Goal: Communication & Community: Answer question/provide support

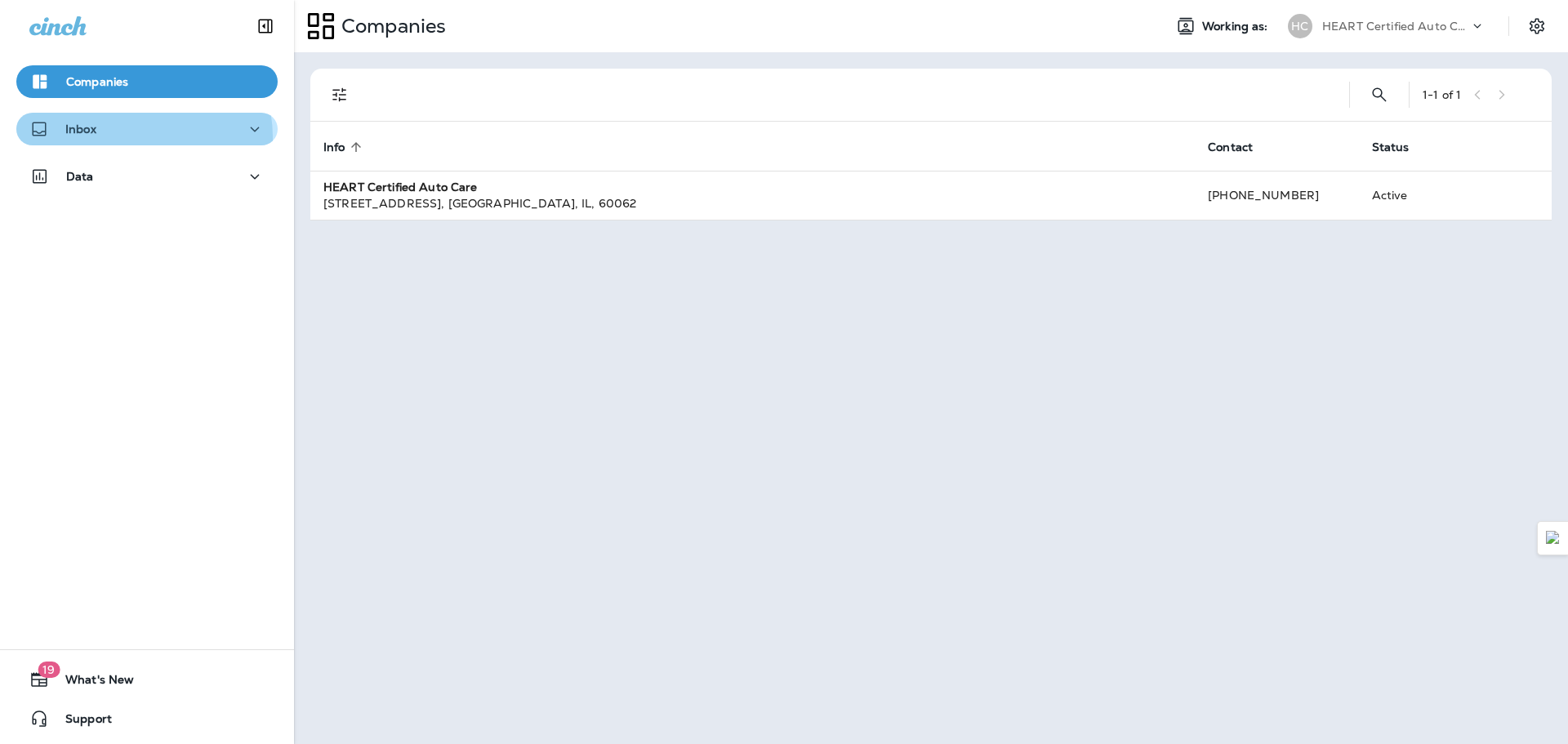
click at [134, 137] on div "Inbox" at bounding box center [147, 130] width 235 height 21
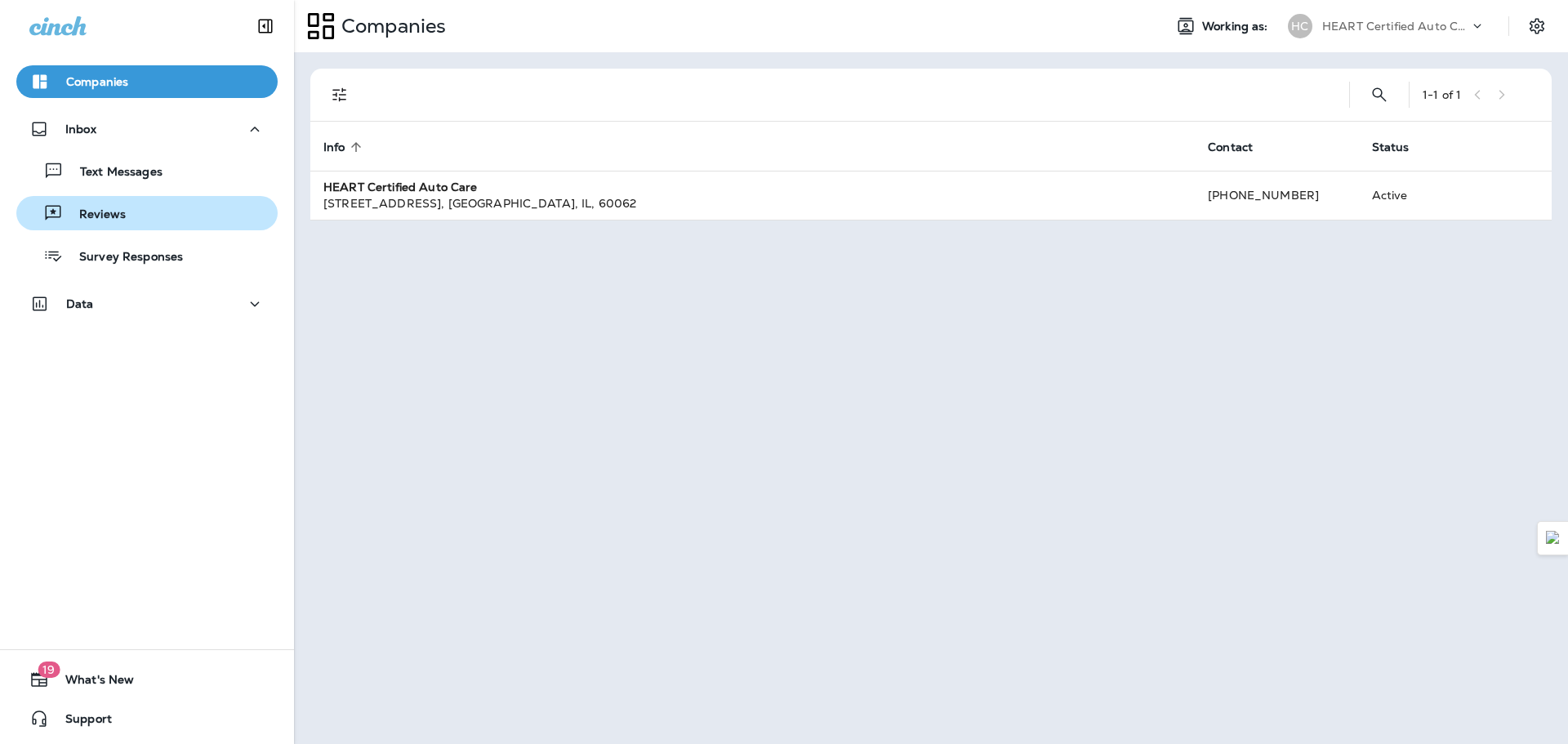
click at [149, 216] on div "Reviews" at bounding box center [147, 213] width 248 height 24
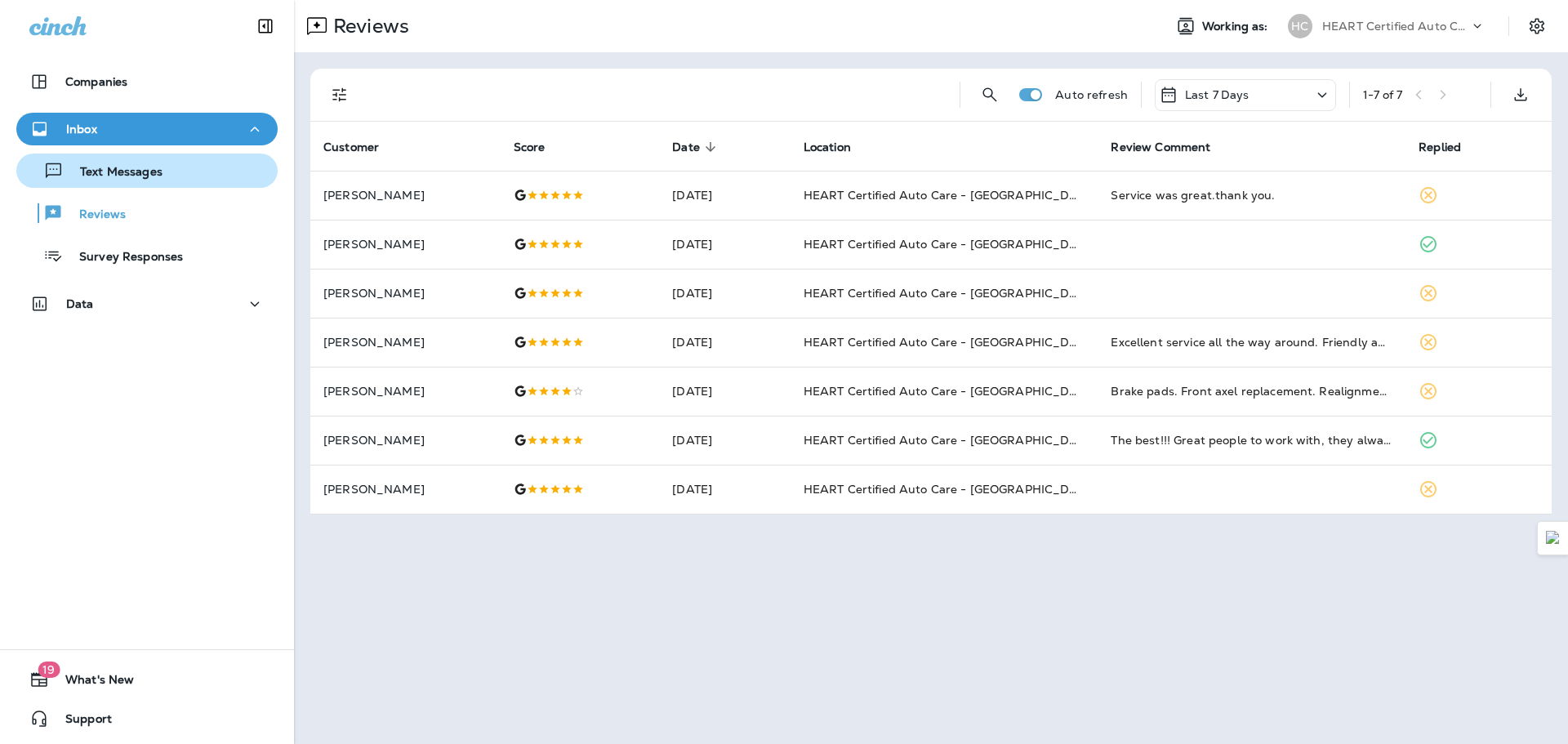
click at [136, 165] on p "Text Messages" at bounding box center [113, 173] width 99 height 16
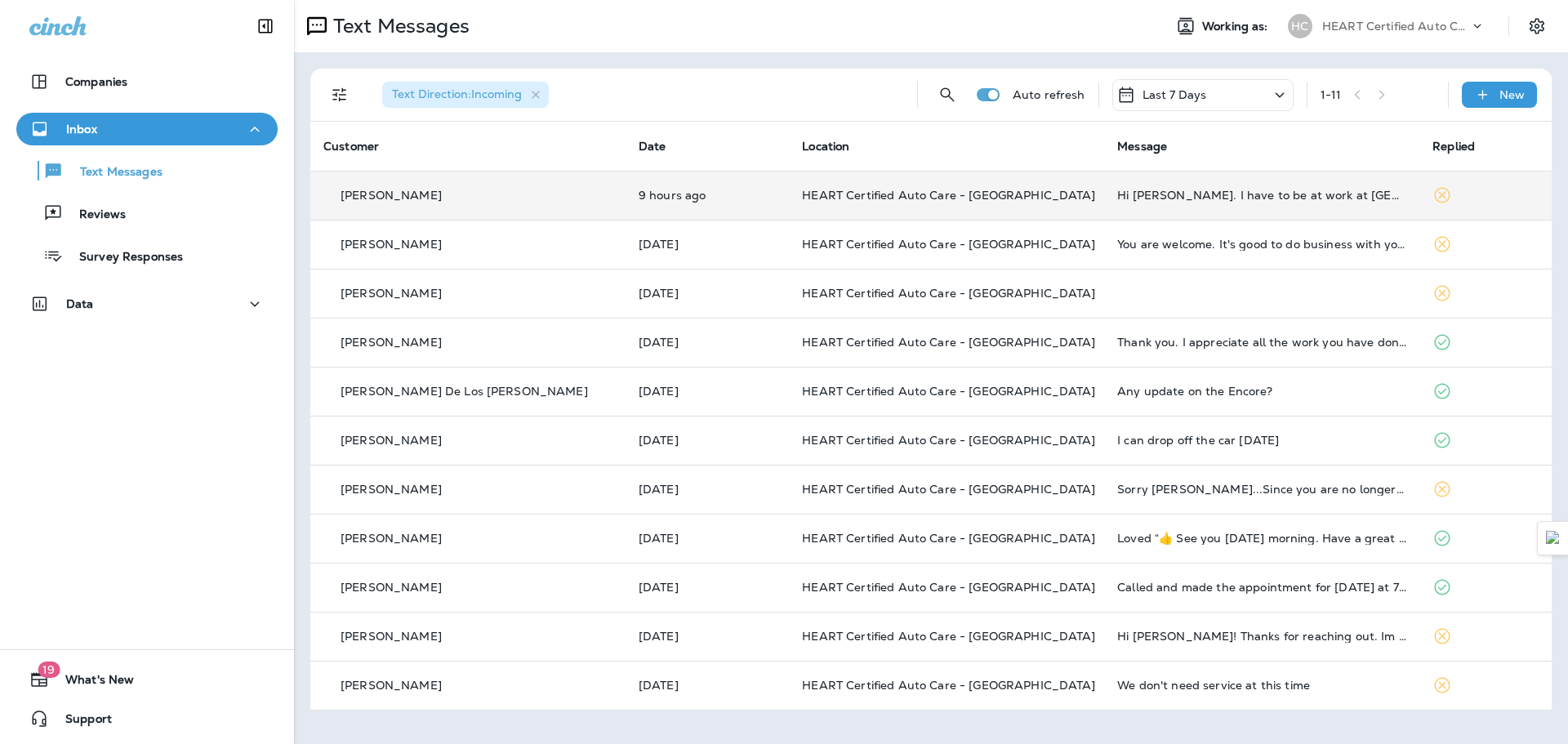
click at [1304, 203] on td "Hi [PERSON_NAME]. I have to be at work at [GEOGRAPHIC_DATA] on [GEOGRAPHIC_DATA…" at bounding box center [1261, 195] width 315 height 49
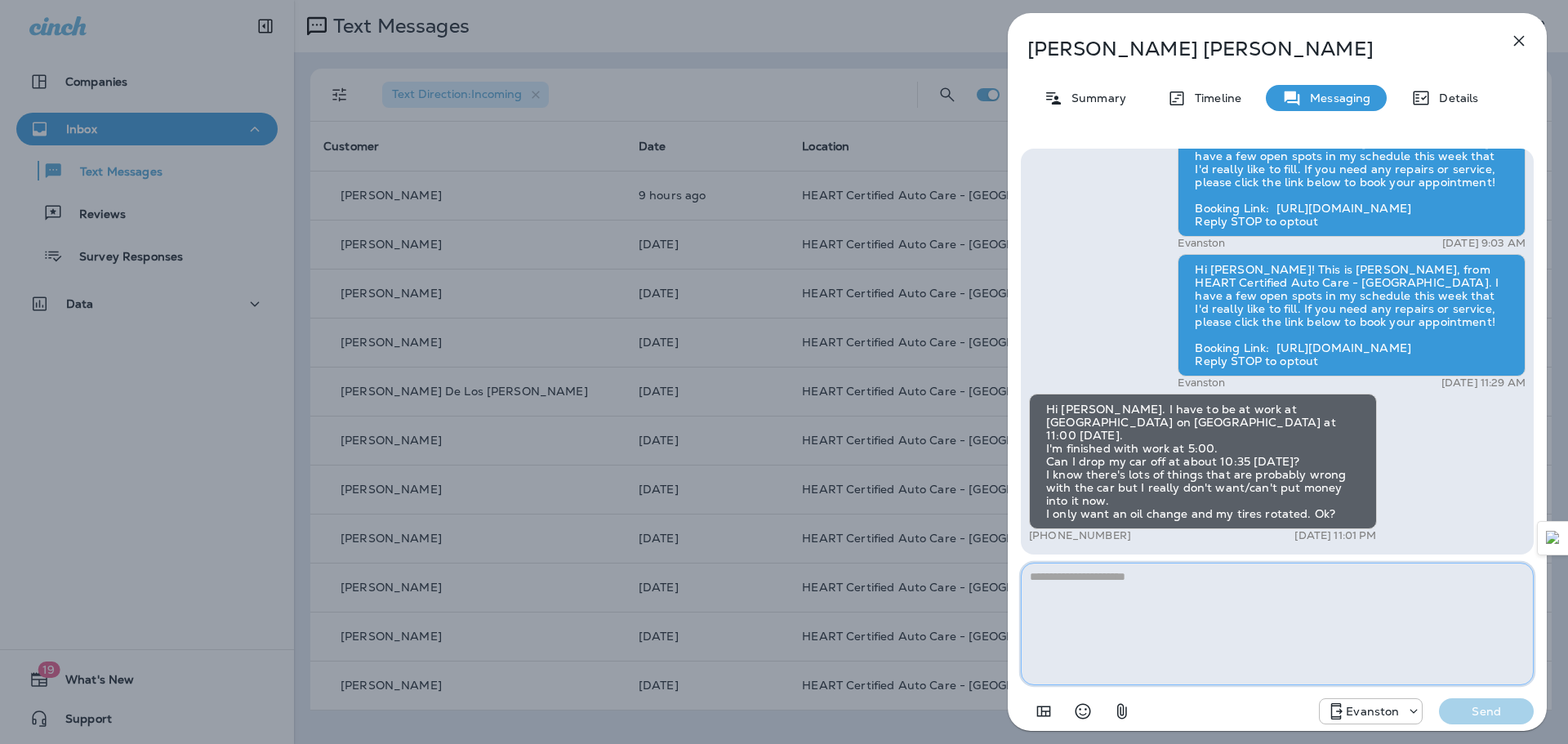
click at [1076, 610] on textarea at bounding box center [1277, 624] width 513 height 123
type textarea "**********"
click at [1506, 716] on p "Send" at bounding box center [1485, 711] width 69 height 15
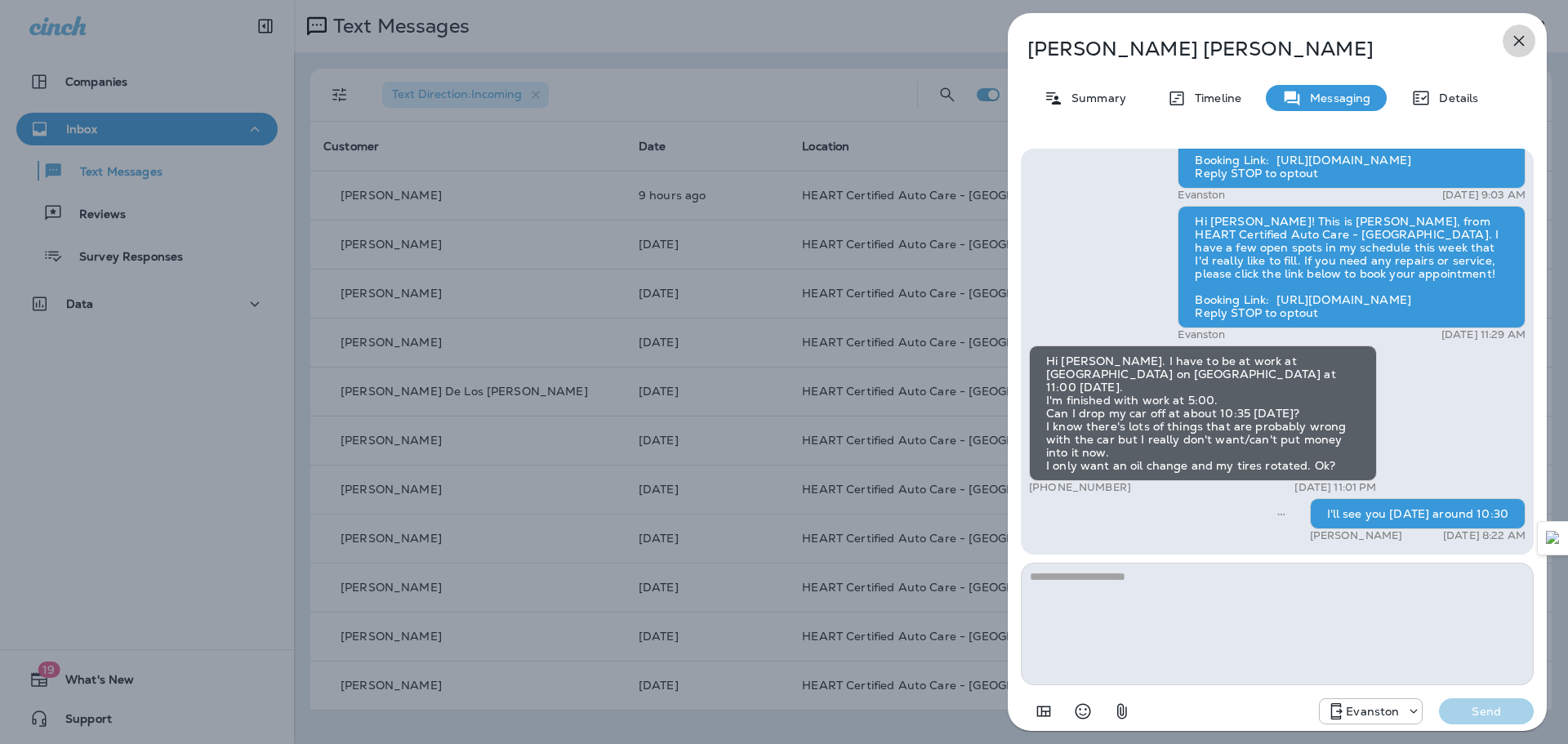
click at [1520, 47] on icon "button" at bounding box center [1518, 41] width 20 height 20
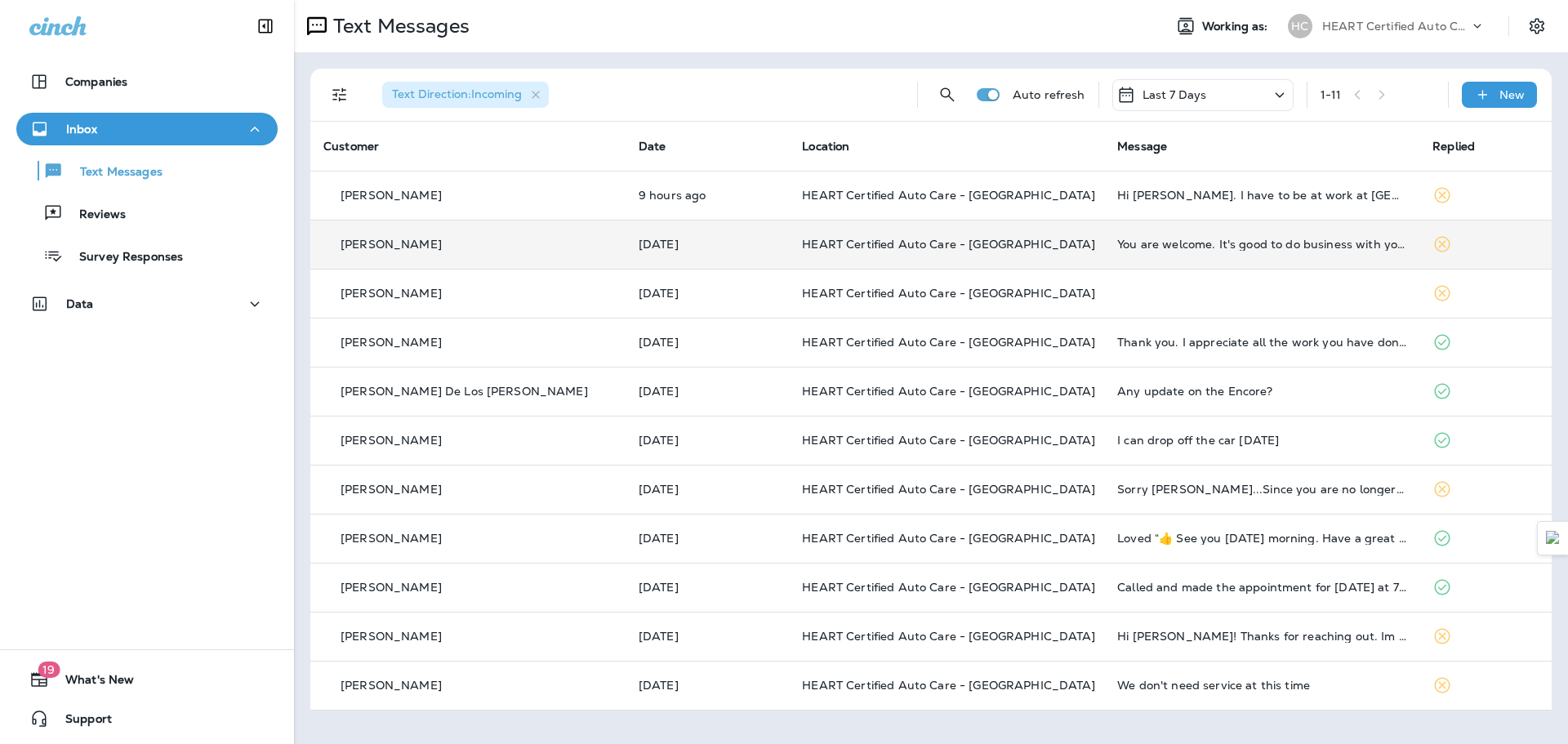
click at [1104, 260] on td "You are welcome. It's good to do business with you. I have a little complaint. …" at bounding box center [1261, 244] width 315 height 49
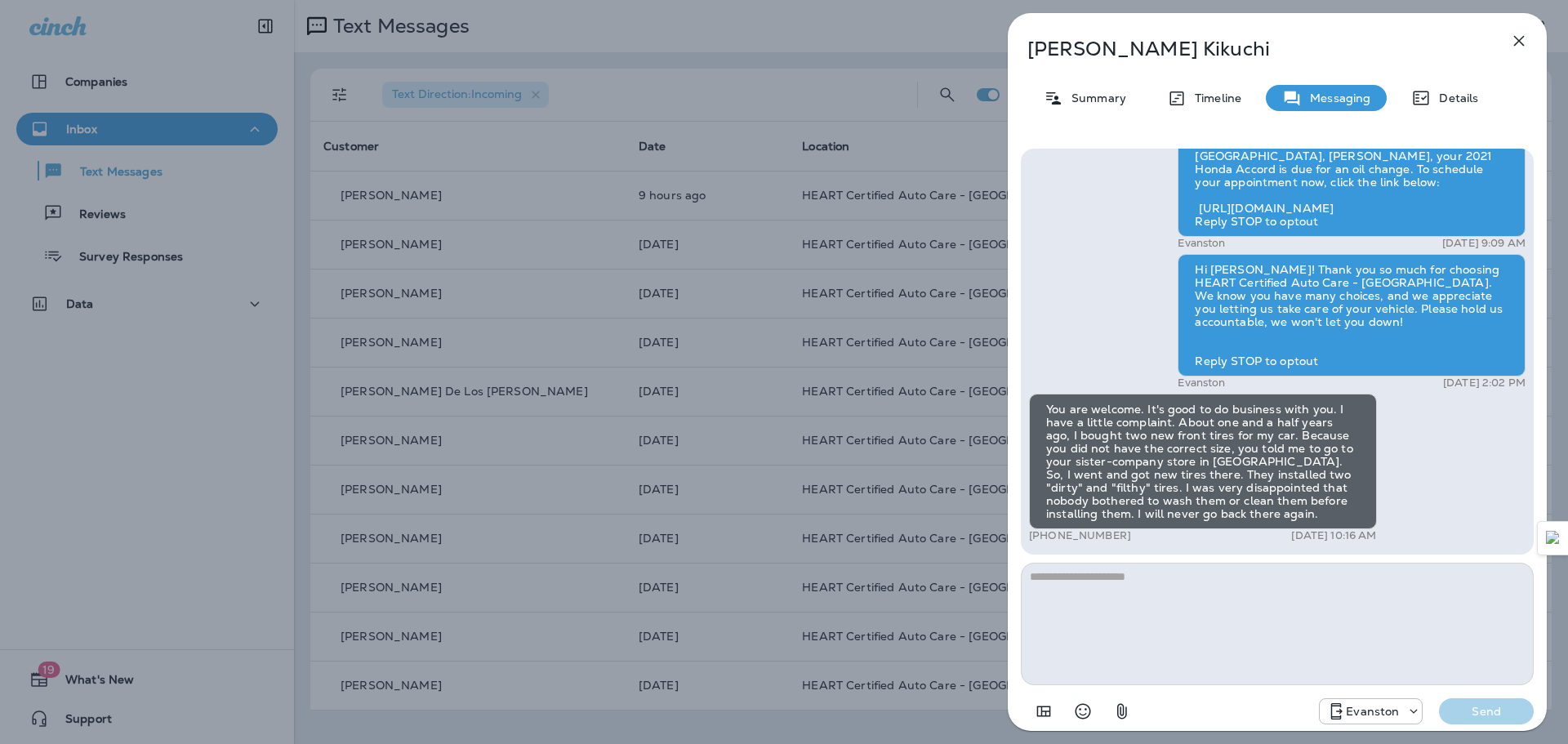
click at [863, 93] on div "[PERSON_NAME] Summary Timeline Messaging Details Hi [PERSON_NAME], your 2021 Ho…" at bounding box center [784, 372] width 1568 height 744
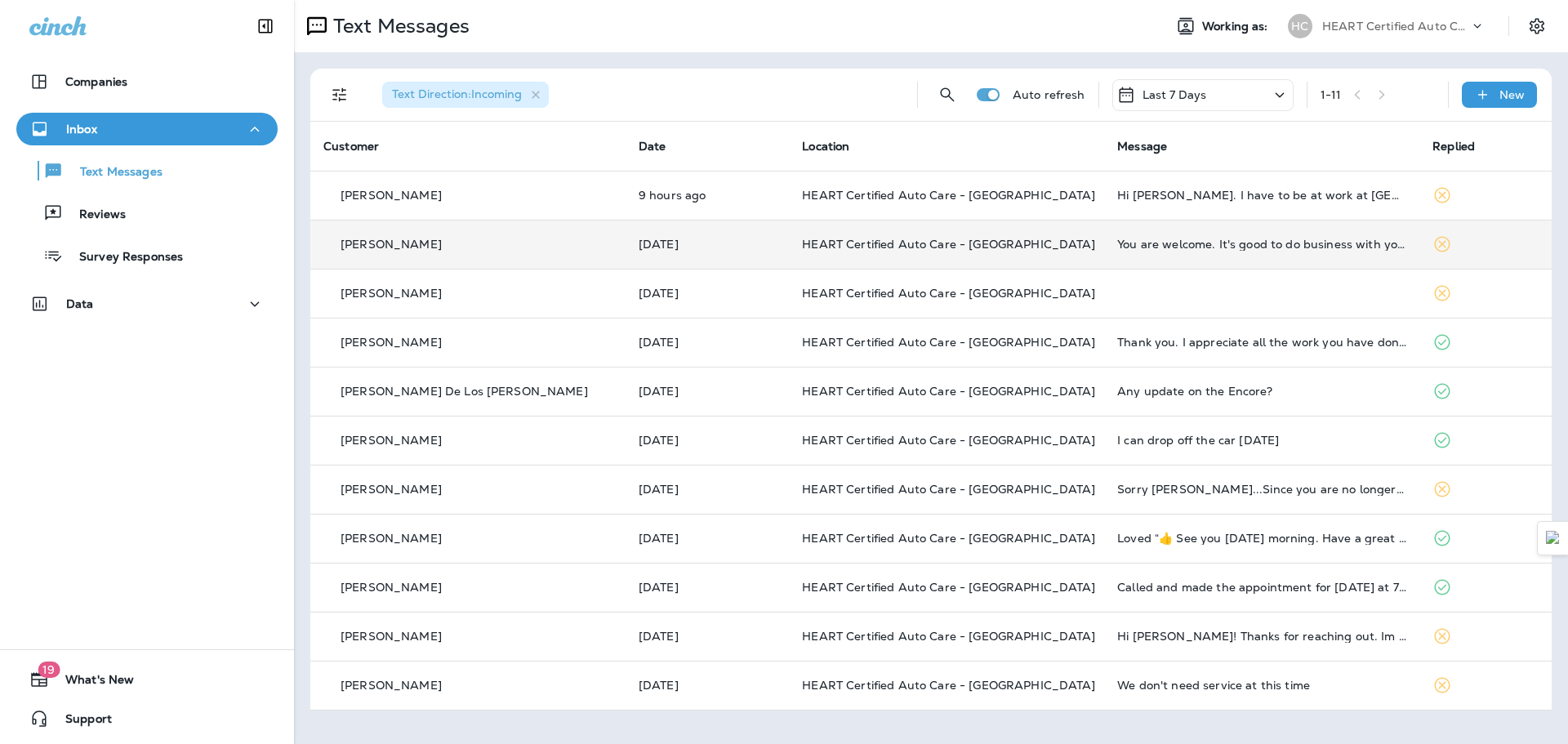
click at [1190, 251] on td "You are welcome. It's good to do business with you. I have a little complaint. …" at bounding box center [1261, 244] width 315 height 49
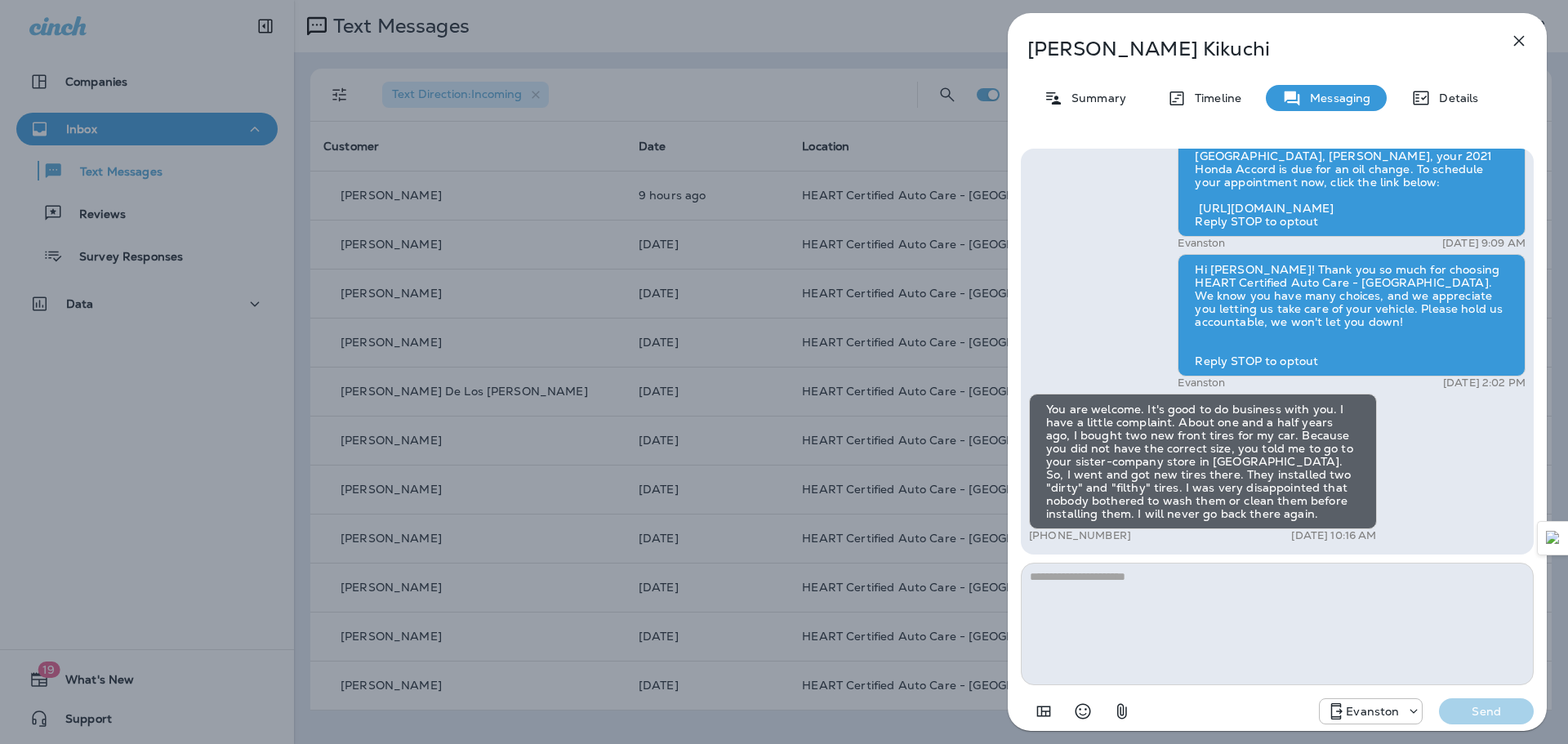
click at [656, 199] on div "[PERSON_NAME] Summary Timeline Messaging Details Hi [PERSON_NAME], your 2021 Ho…" at bounding box center [784, 372] width 1568 height 744
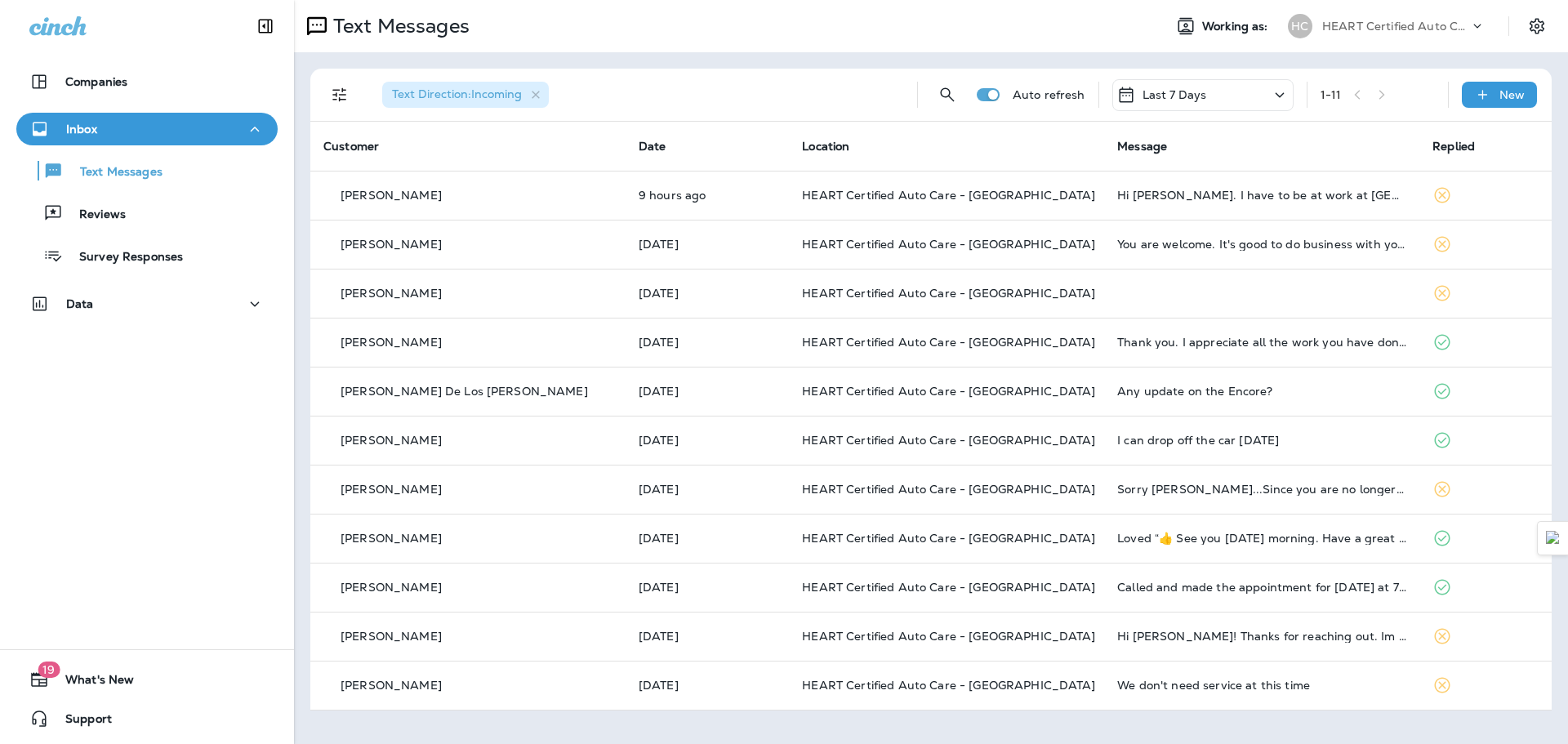
click at [756, 207] on div at bounding box center [784, 372] width 1568 height 744
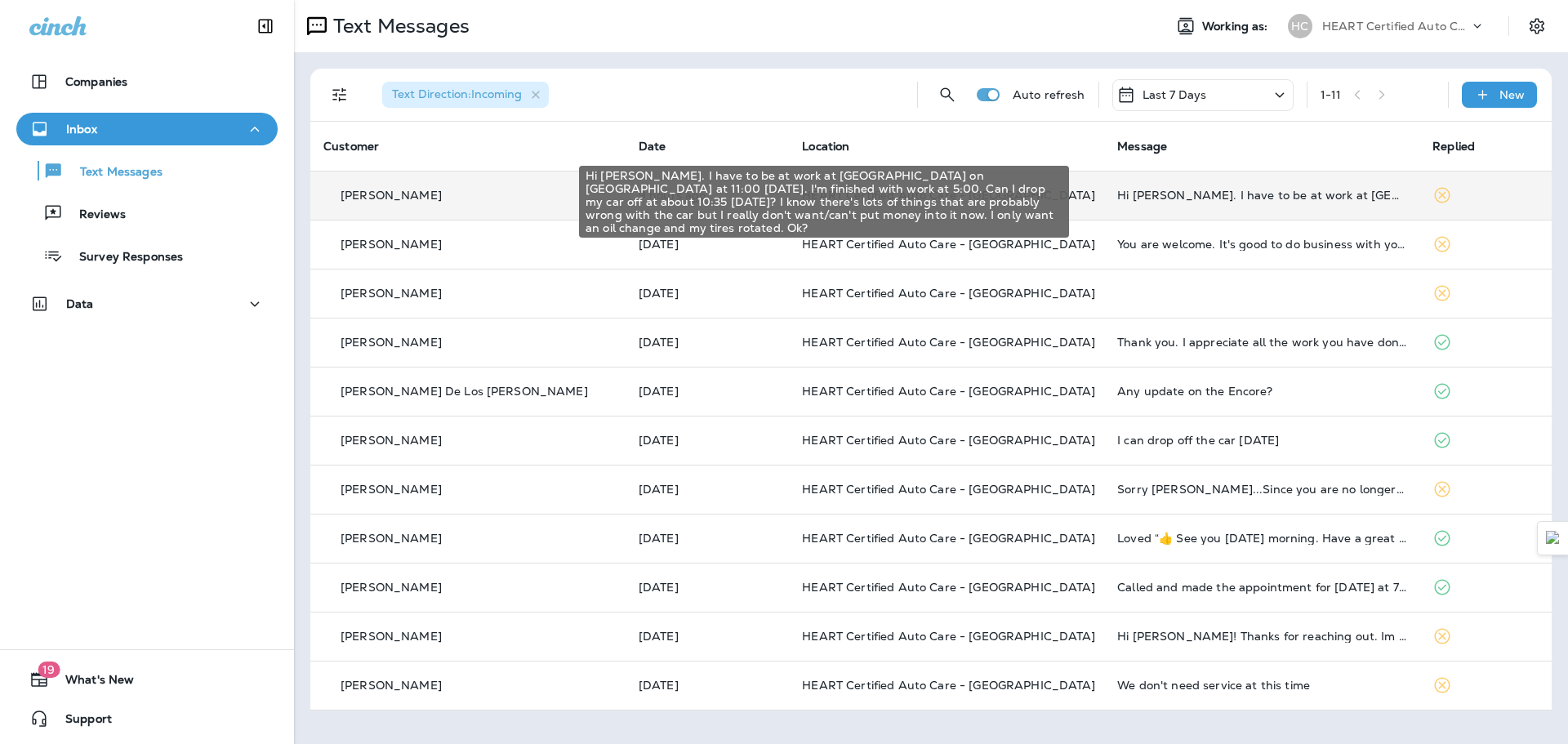
click at [1117, 201] on div "Hi [PERSON_NAME]. I have to be at work at [GEOGRAPHIC_DATA] on [GEOGRAPHIC_DATA…" at bounding box center [1261, 195] width 289 height 13
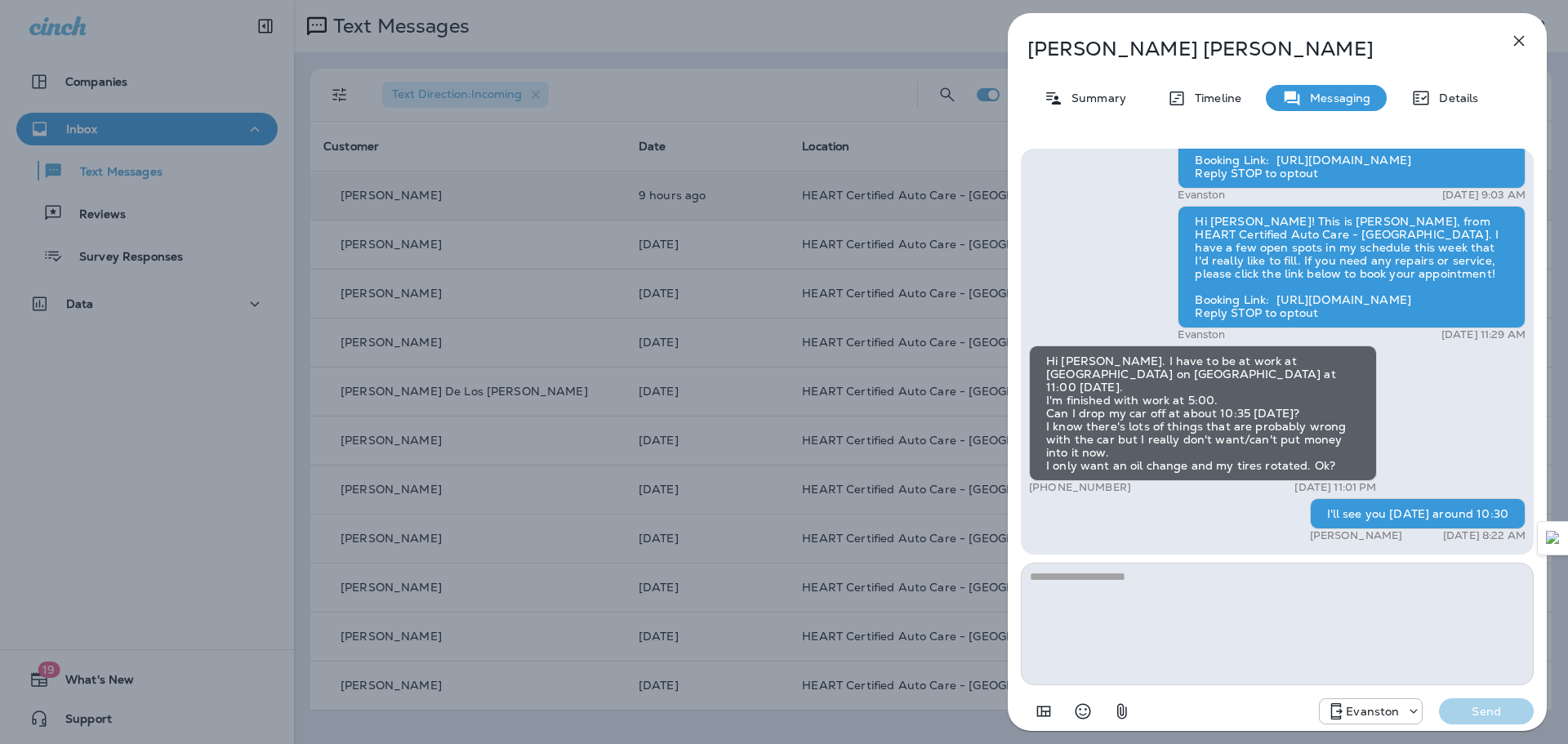
click at [685, 63] on div "[PERSON_NAME] Summary Timeline Messaging Details Hi [PERSON_NAME]! This is [PER…" at bounding box center [784, 372] width 1568 height 744
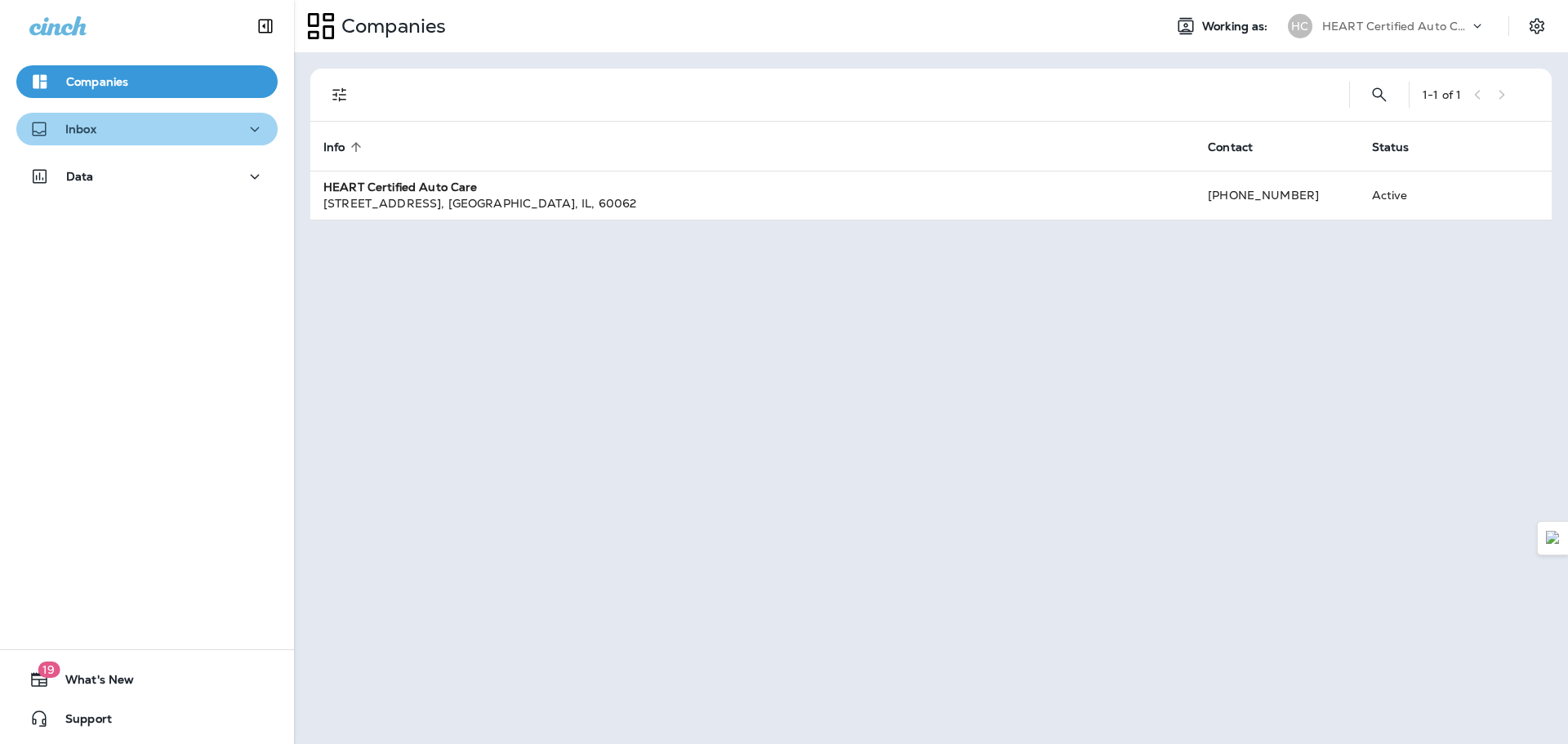
click at [195, 121] on div "Inbox" at bounding box center [147, 130] width 235 height 21
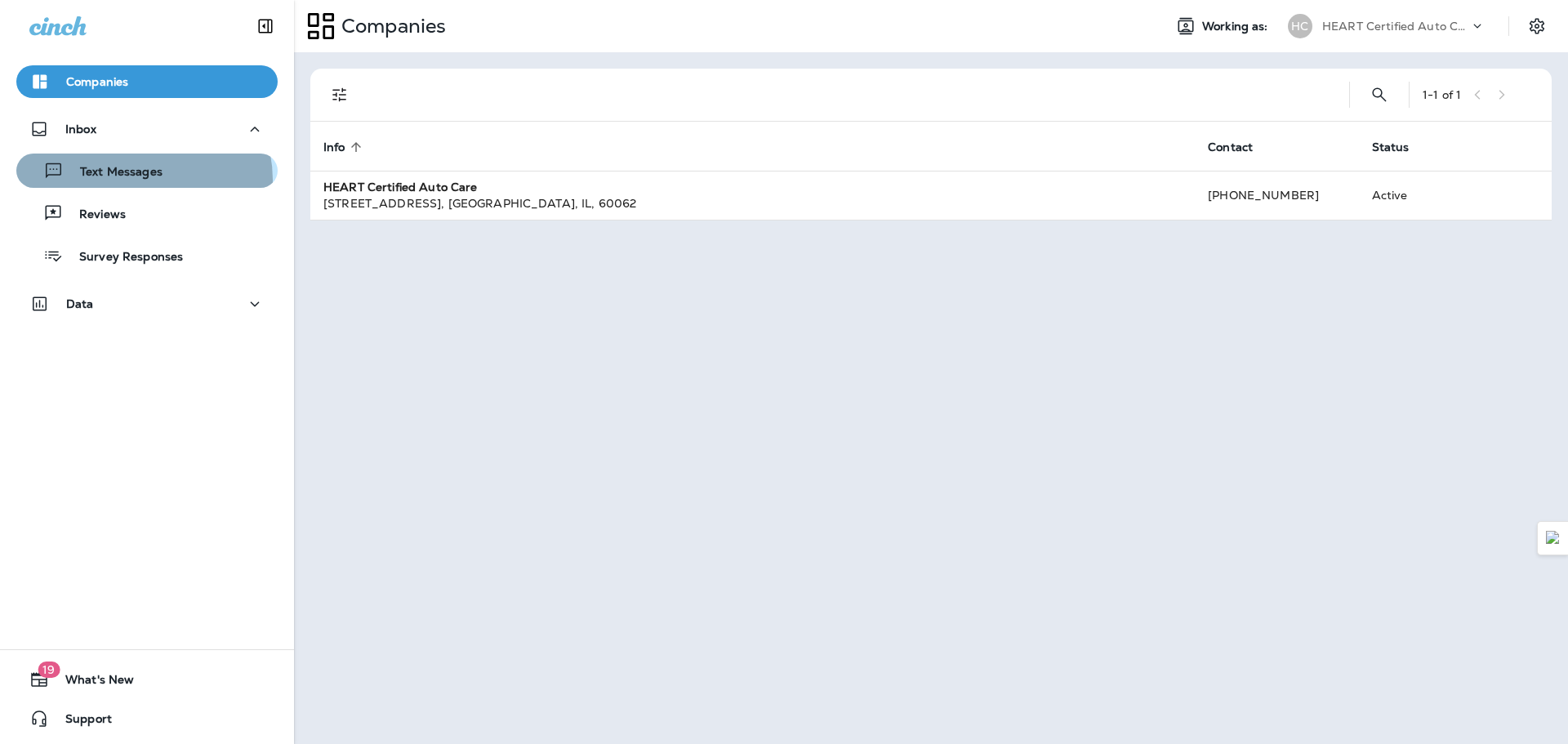
click at [143, 180] on p "Text Messages" at bounding box center [113, 173] width 99 height 16
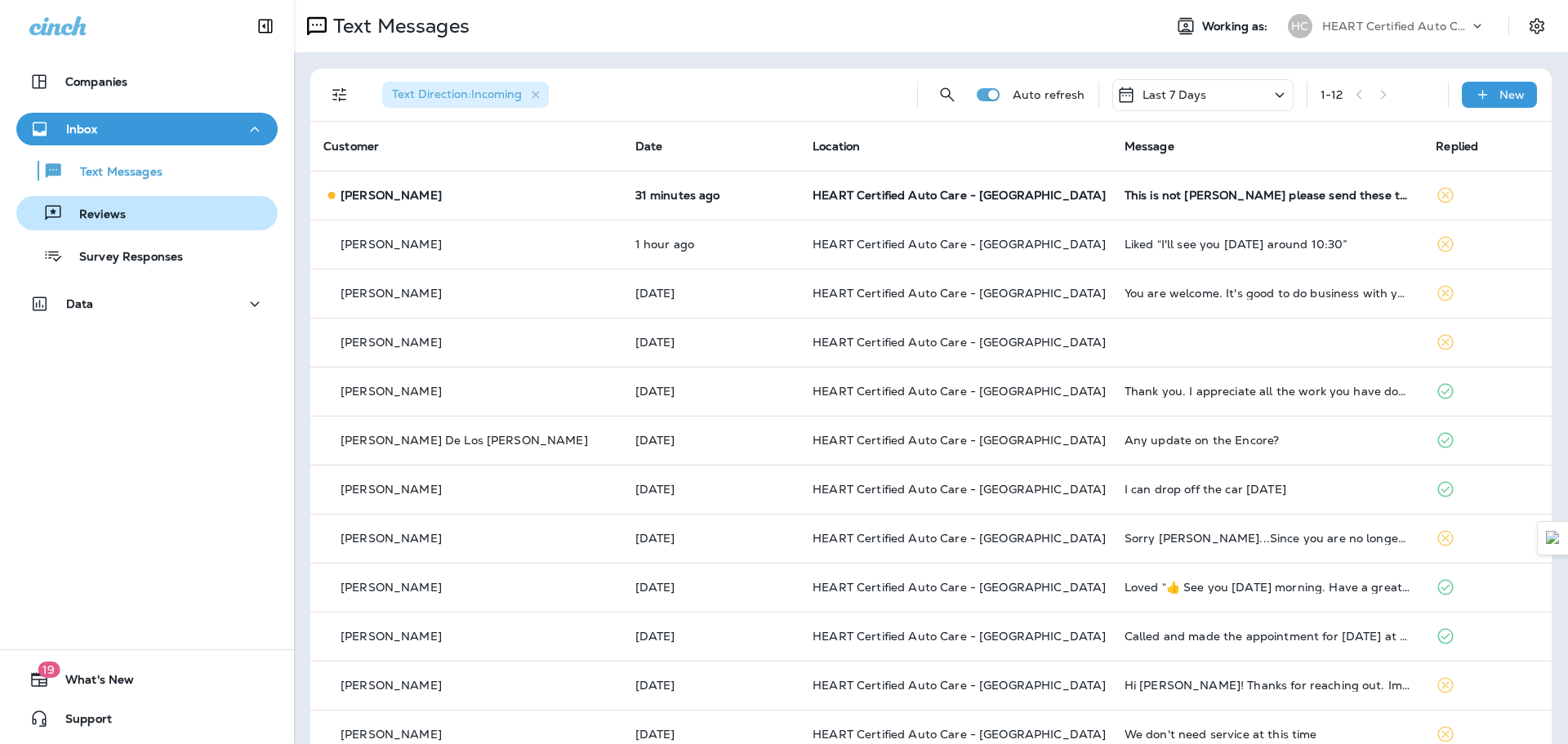
click at [124, 219] on div "Reviews" at bounding box center [147, 213] width 248 height 24
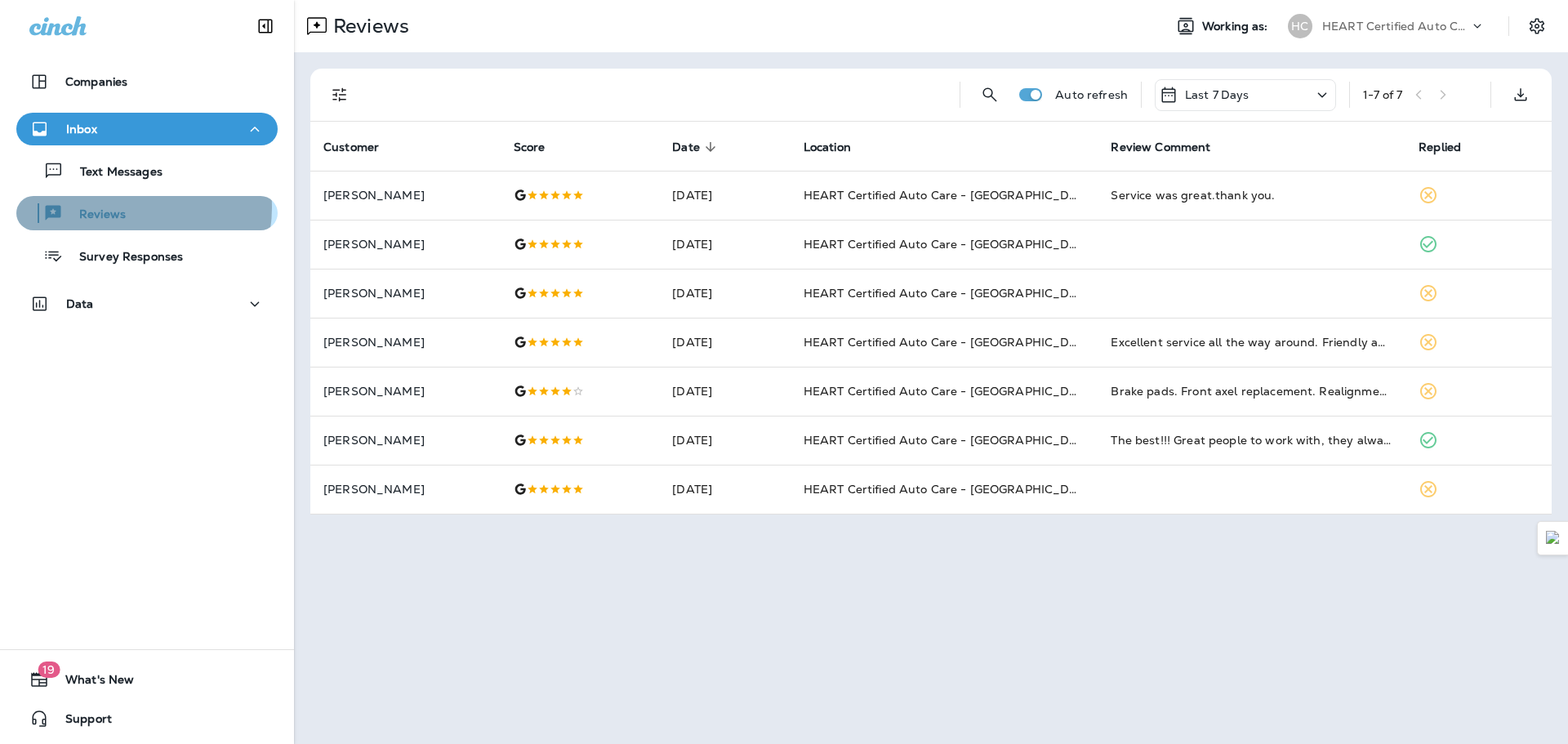
click at [123, 208] on p "Reviews" at bounding box center [94, 216] width 63 height 16
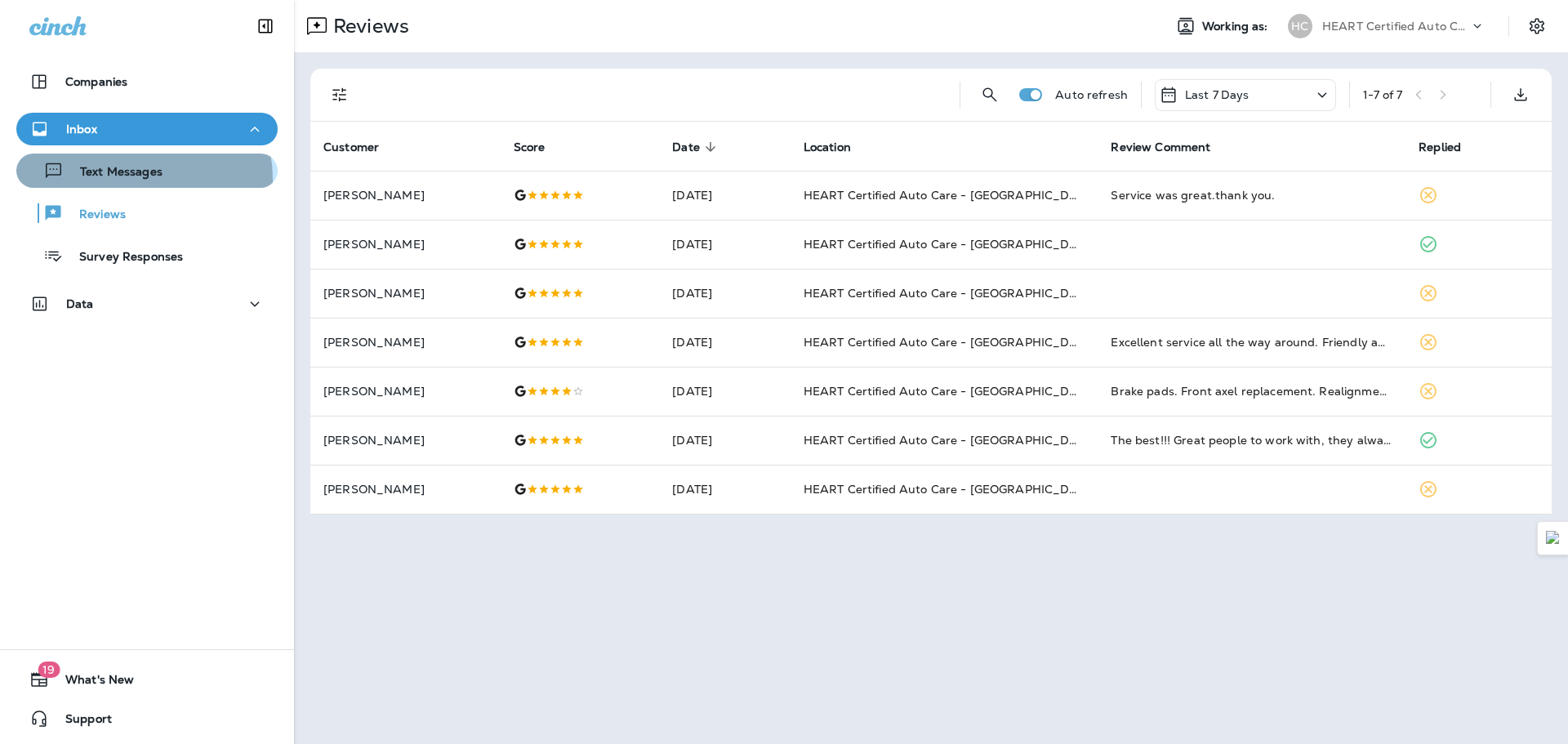
click at [122, 180] on p "Text Messages" at bounding box center [113, 173] width 99 height 16
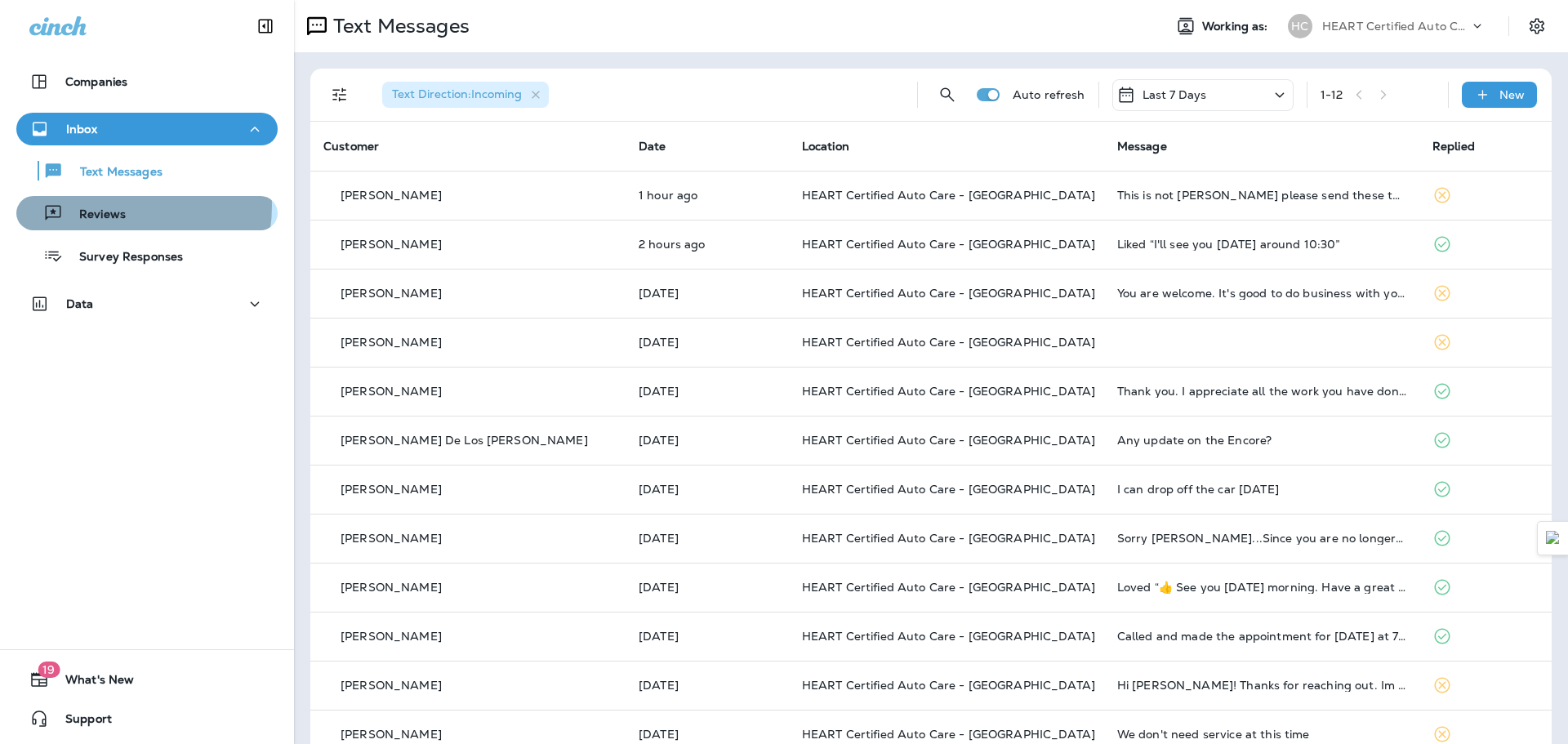
click at [105, 206] on div "Reviews" at bounding box center [74, 213] width 103 height 24
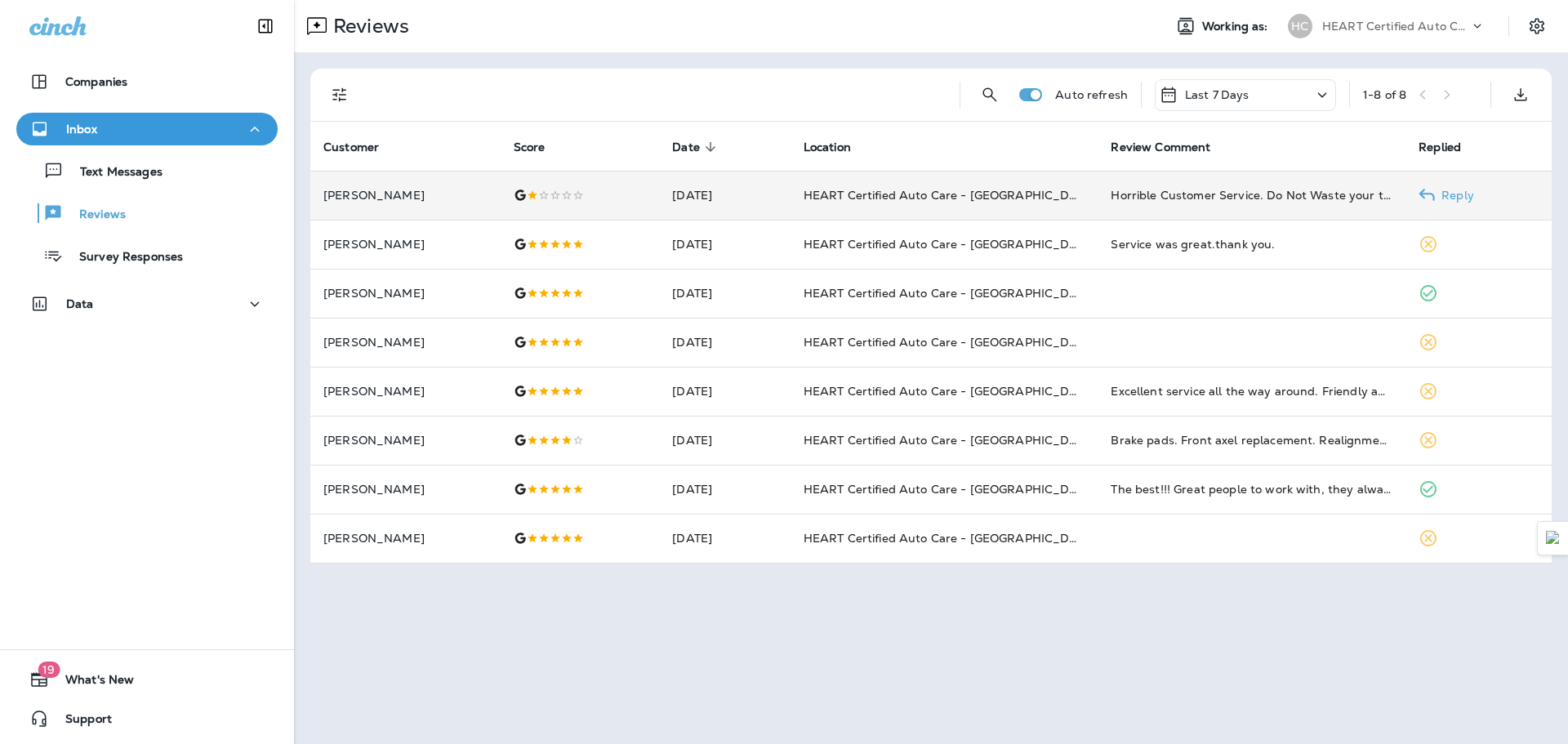
click at [843, 205] on td "HEART Certified Auto Care - [GEOGRAPHIC_DATA]" at bounding box center [944, 195] width 308 height 49
